Goal: Information Seeking & Learning: Learn about a topic

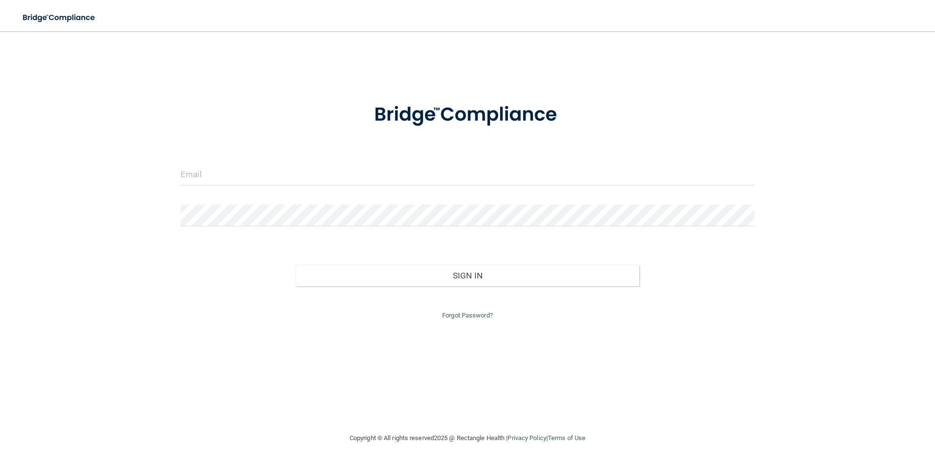
click at [281, 187] on div at bounding box center [467, 178] width 588 height 29
click at [217, 177] on input "email" at bounding box center [468, 175] width 574 height 22
type input "R"
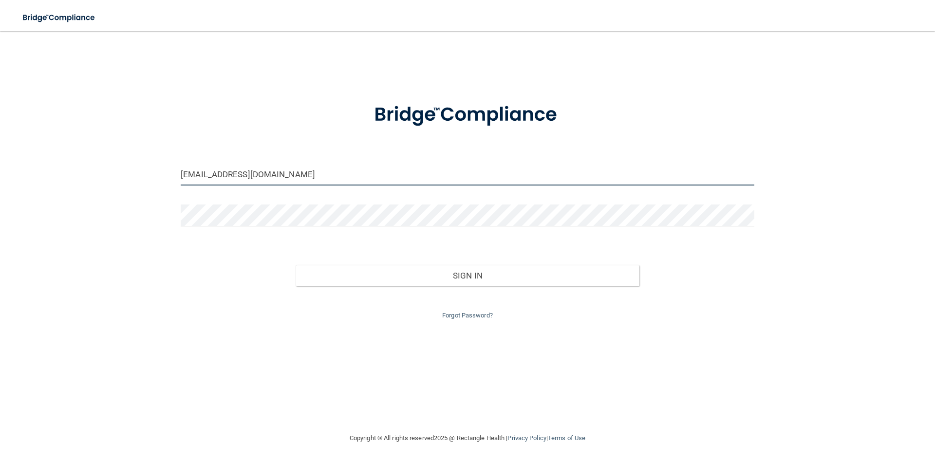
type input "[EMAIL_ADDRESS][DOMAIN_NAME]"
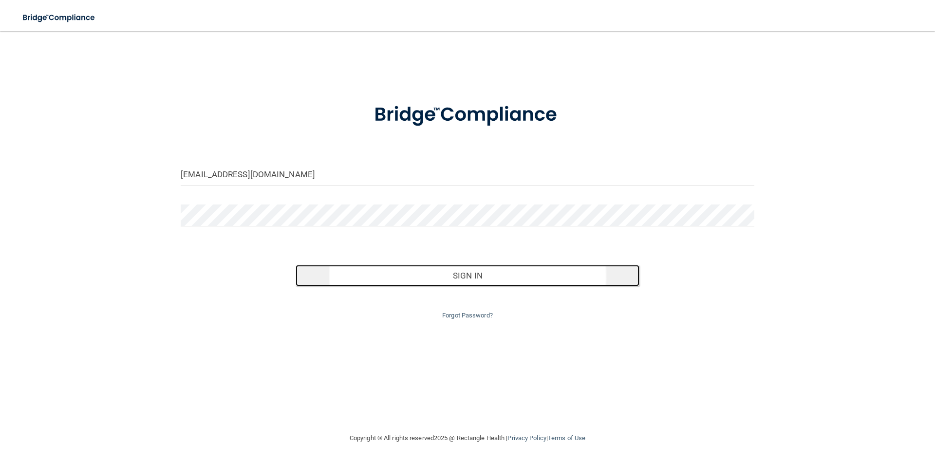
click at [380, 273] on button "Sign In" at bounding box center [468, 275] width 344 height 21
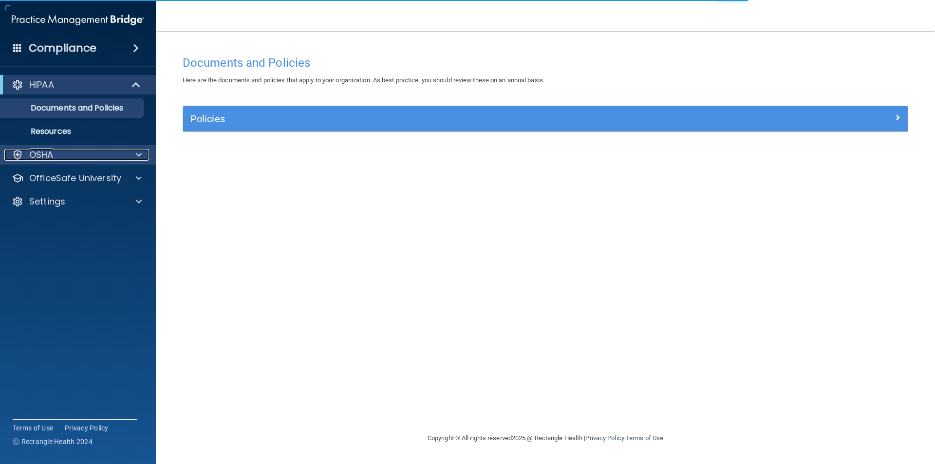
click at [135, 153] on div at bounding box center [137, 155] width 24 height 12
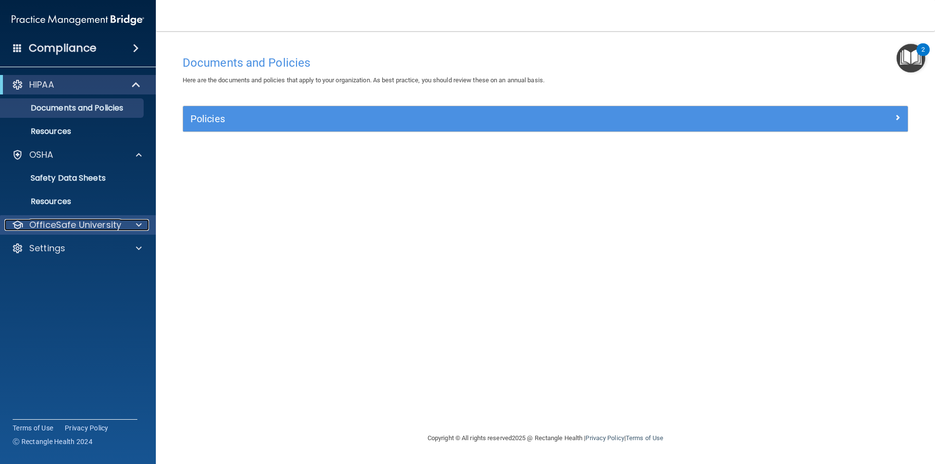
click at [139, 223] on span at bounding box center [139, 225] width 6 height 12
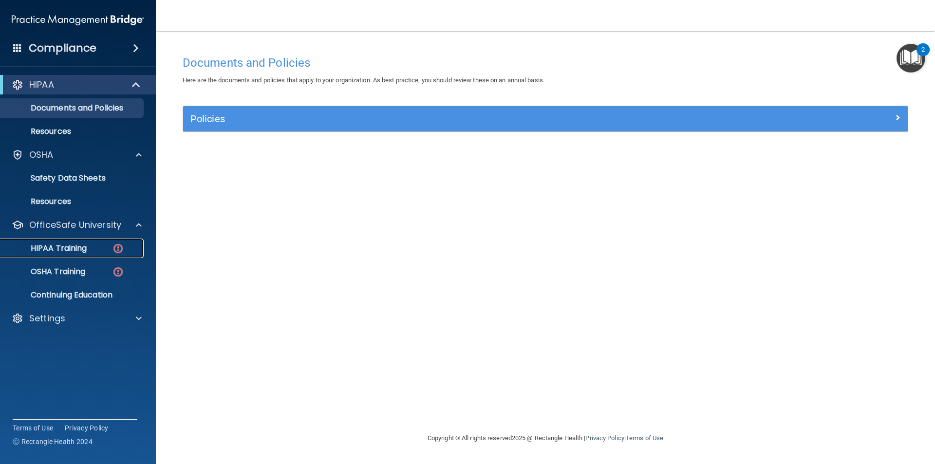
click at [96, 253] on div "HIPAA Training" at bounding box center [72, 249] width 133 height 10
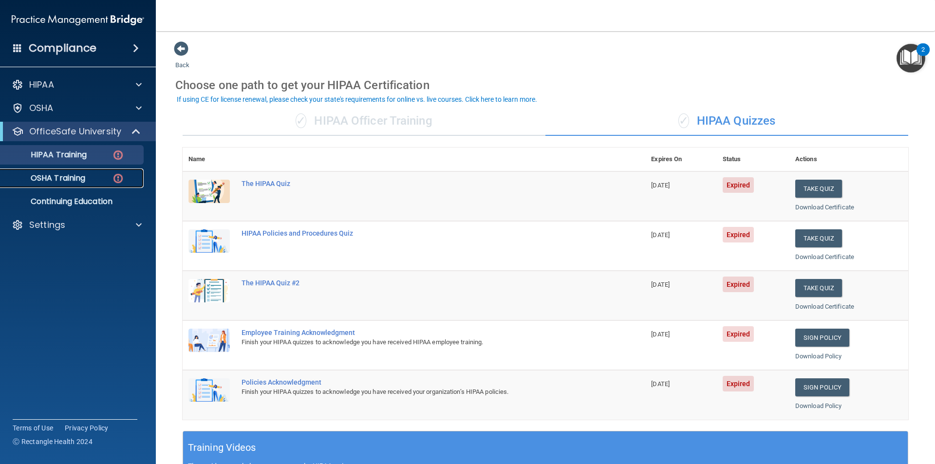
click at [122, 182] on img at bounding box center [118, 178] width 12 height 12
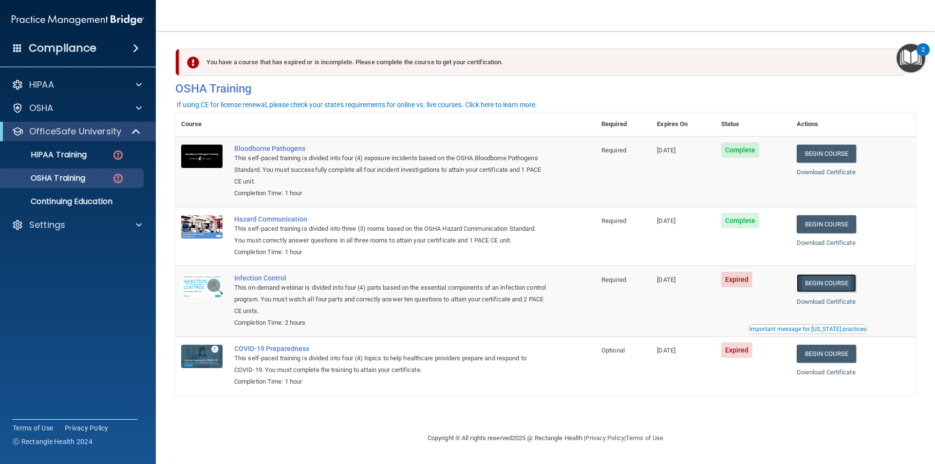
click at [837, 286] on link "Begin Course" at bounding box center [826, 283] width 59 height 18
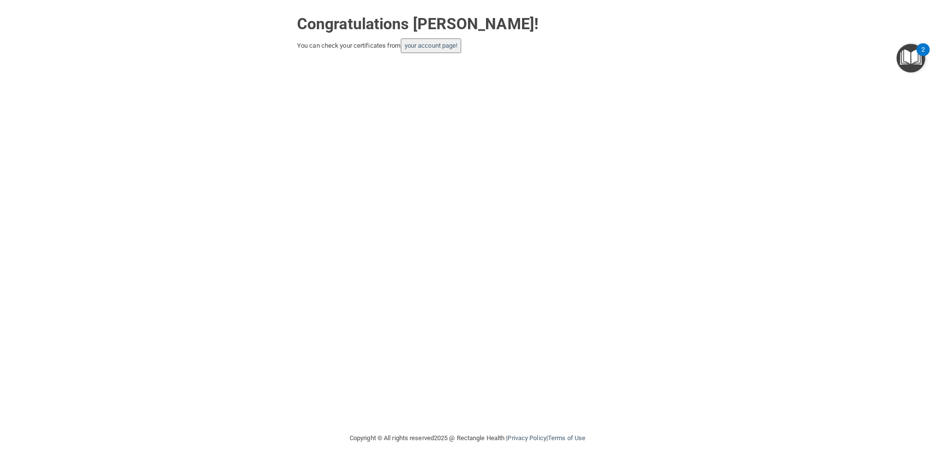
click at [437, 53] on button "your account page!" at bounding box center [431, 45] width 61 height 15
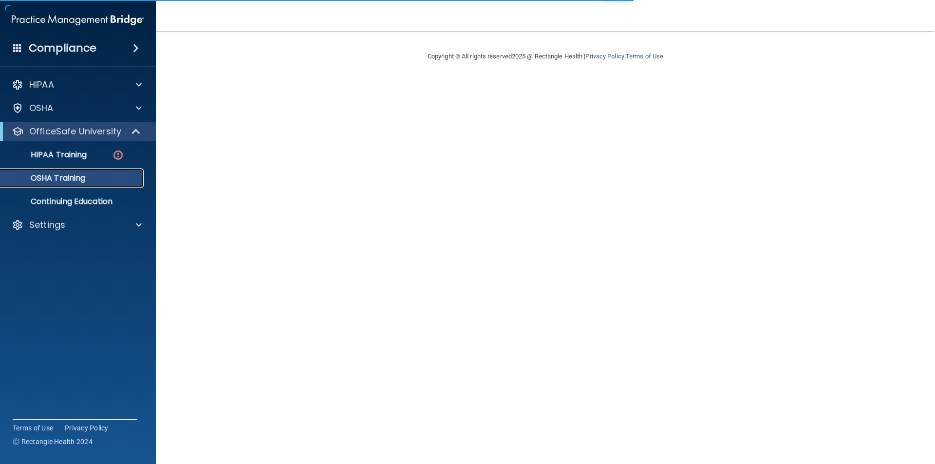
click at [93, 180] on div "OSHA Training" at bounding box center [72, 178] width 133 height 10
